Goal: Task Accomplishment & Management: Use online tool/utility

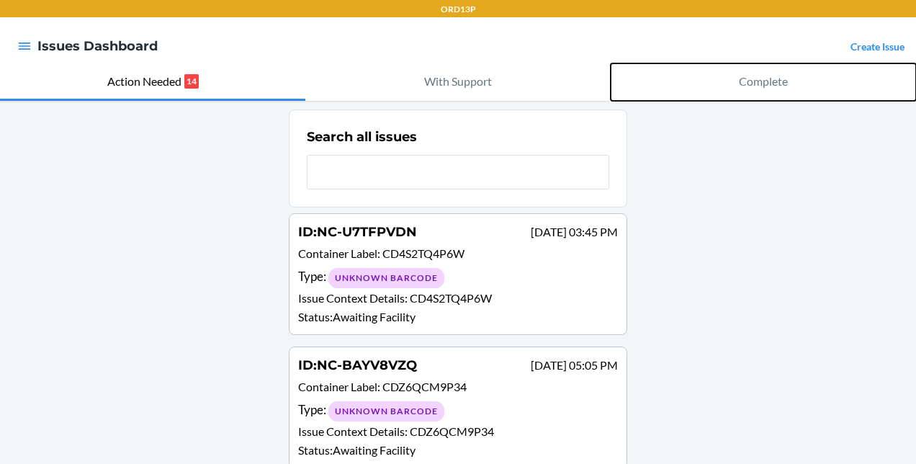
click at [748, 76] on p "Complete" at bounding box center [763, 81] width 49 height 17
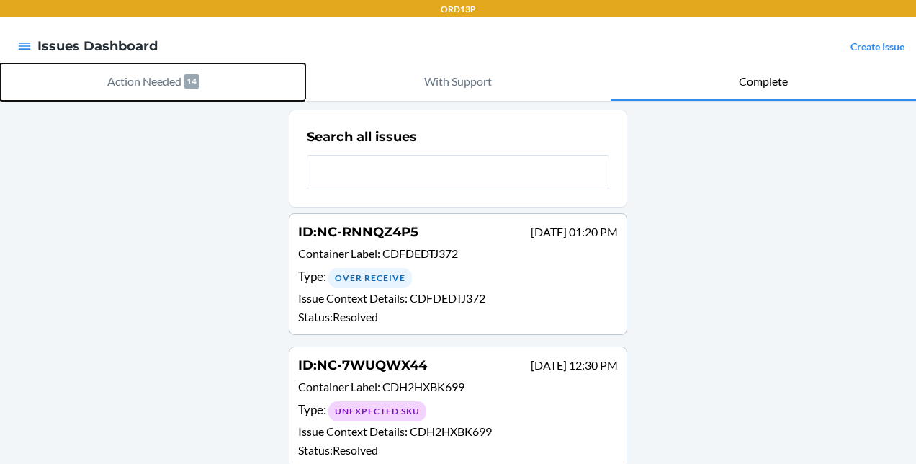
click at [140, 81] on p "Action Needed" at bounding box center [144, 81] width 74 height 17
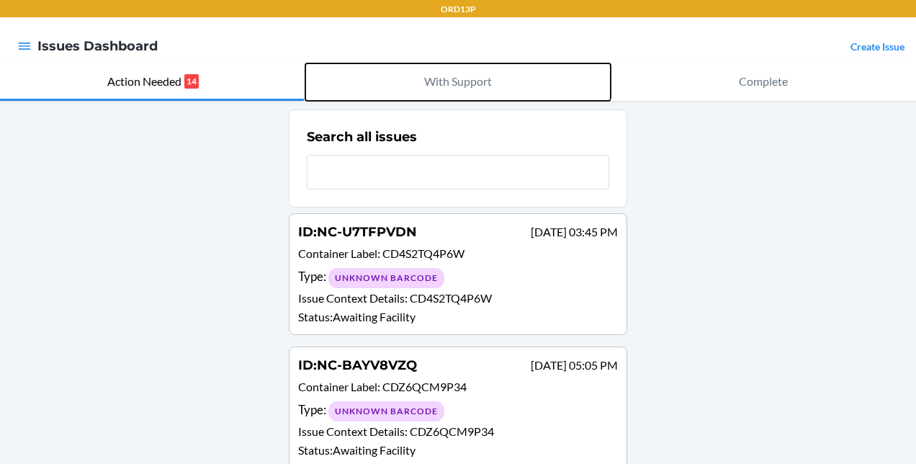
click at [424, 83] on p "With Support" at bounding box center [458, 81] width 68 height 17
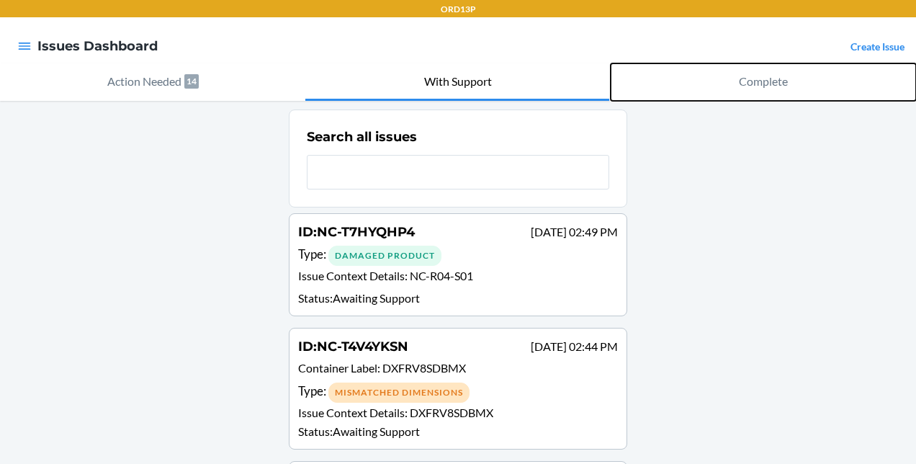
click at [739, 84] on p "Complete" at bounding box center [763, 81] width 49 height 17
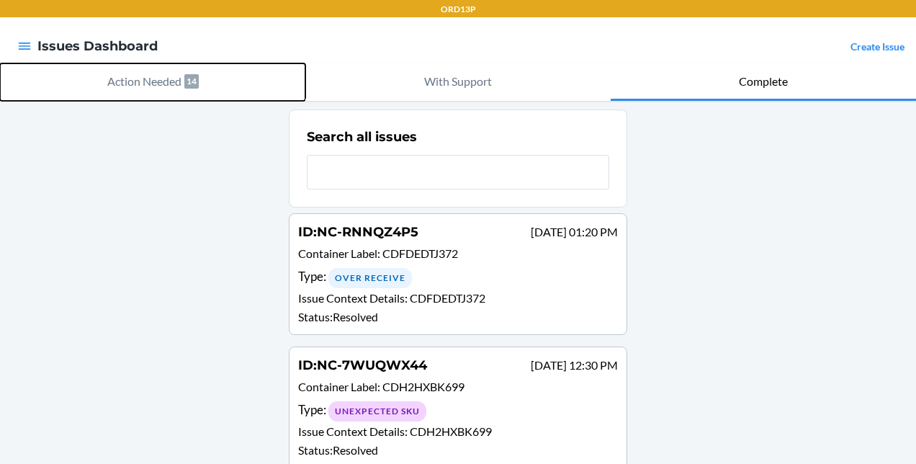
click at [120, 75] on p "Action Needed" at bounding box center [144, 81] width 74 height 17
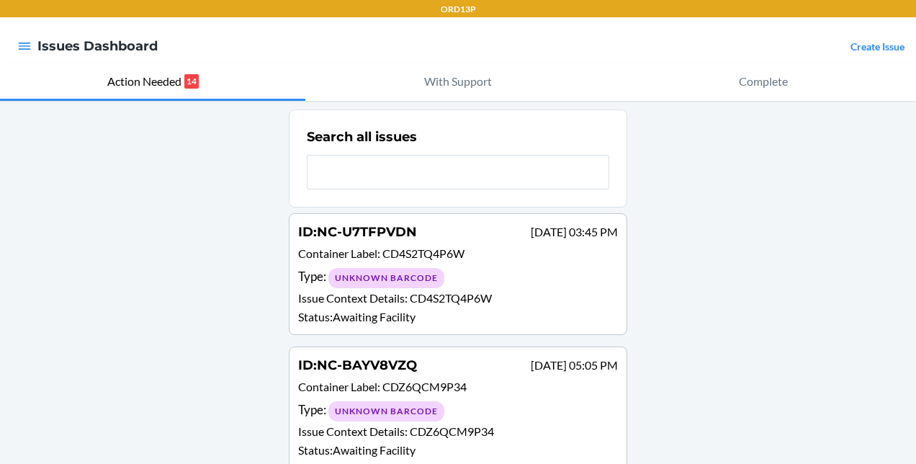
click at [442, 280] on div "Type : Unknown Barcode" at bounding box center [458, 277] width 320 height 21
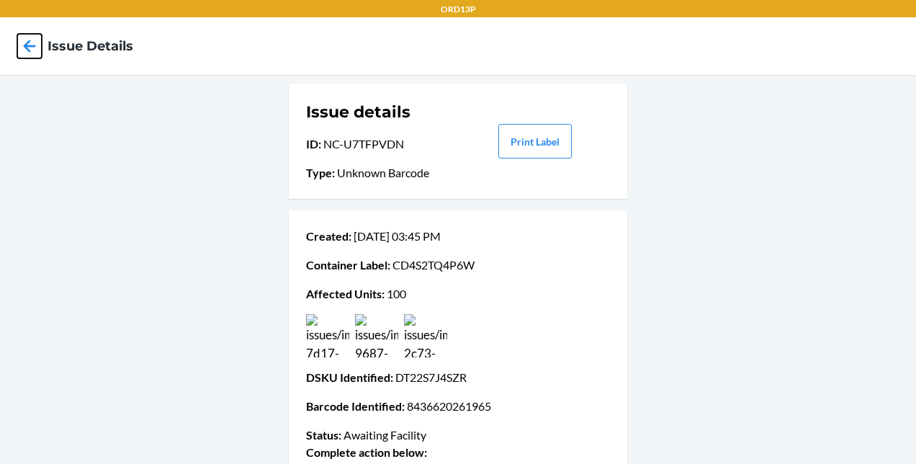
click at [32, 46] on icon at bounding box center [30, 46] width 12 height 12
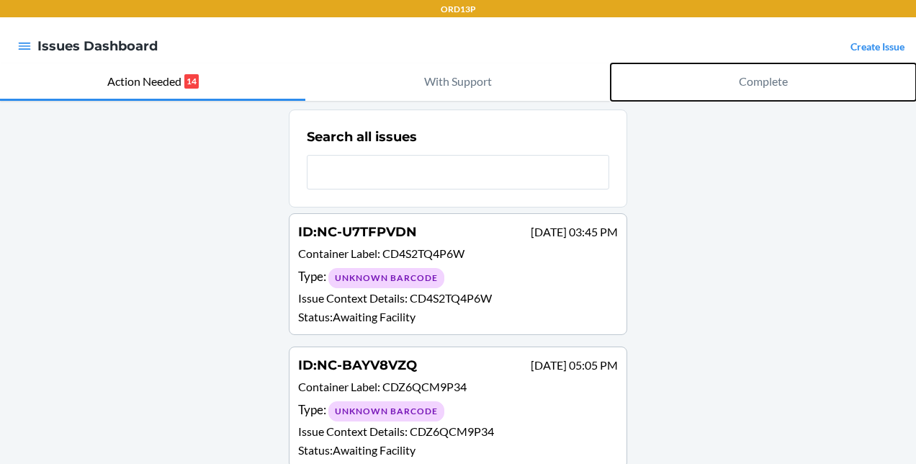
click at [758, 73] on p "Complete" at bounding box center [763, 81] width 49 height 17
click at [762, 75] on p "Complete" at bounding box center [763, 81] width 49 height 17
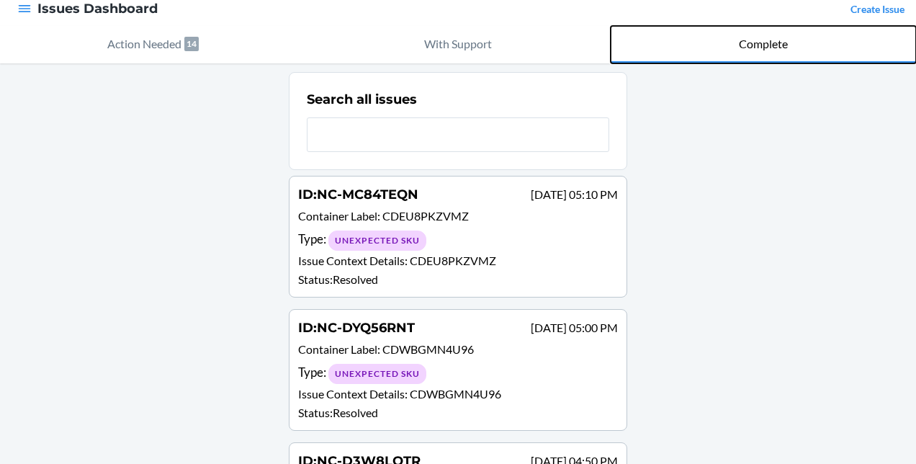
scroll to position [37, 0]
